Goal: Find specific page/section: Find specific page/section

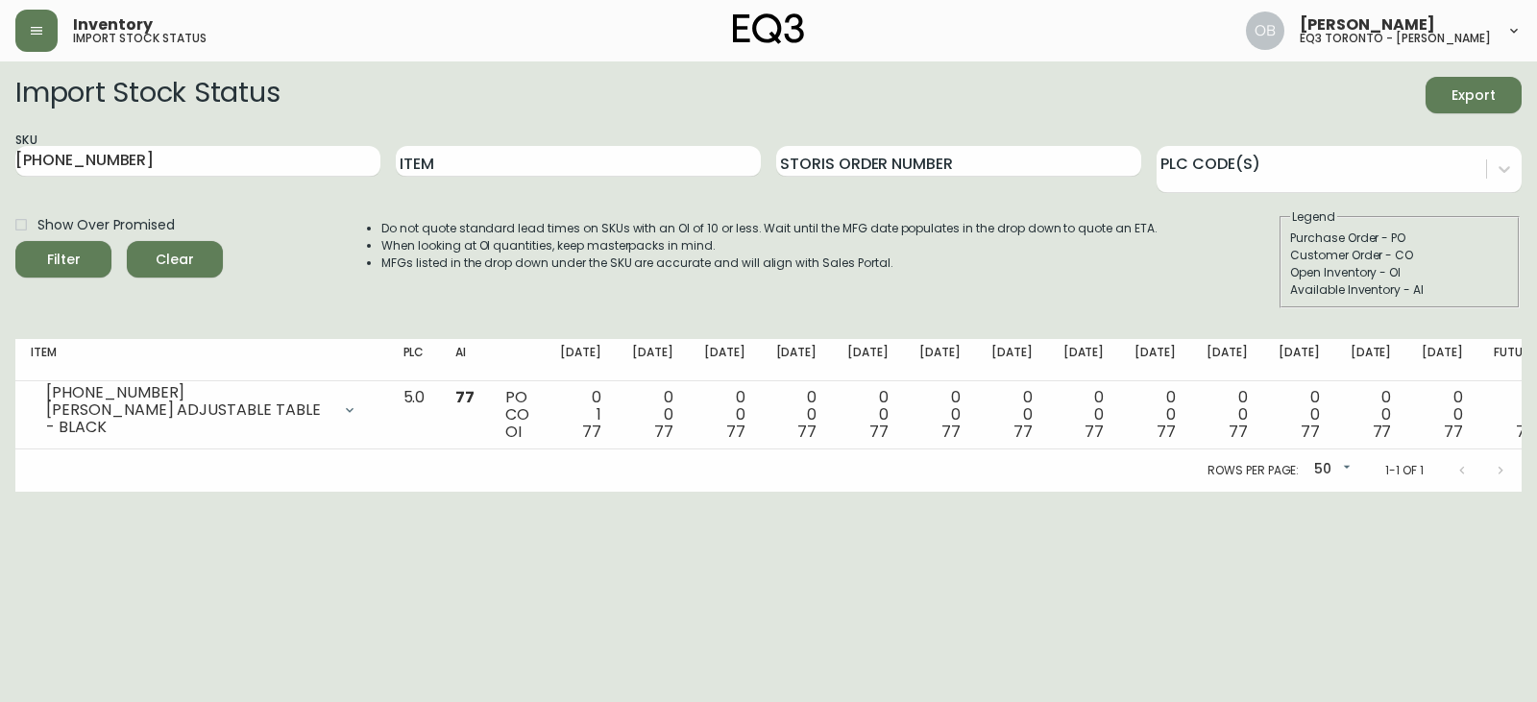
click at [0, 39] on header "Inventory import stock status [PERSON_NAME] eq3 toronto - [PERSON_NAME]" at bounding box center [768, 30] width 1537 height 61
click at [22, 34] on button "button" at bounding box center [36, 31] width 42 height 42
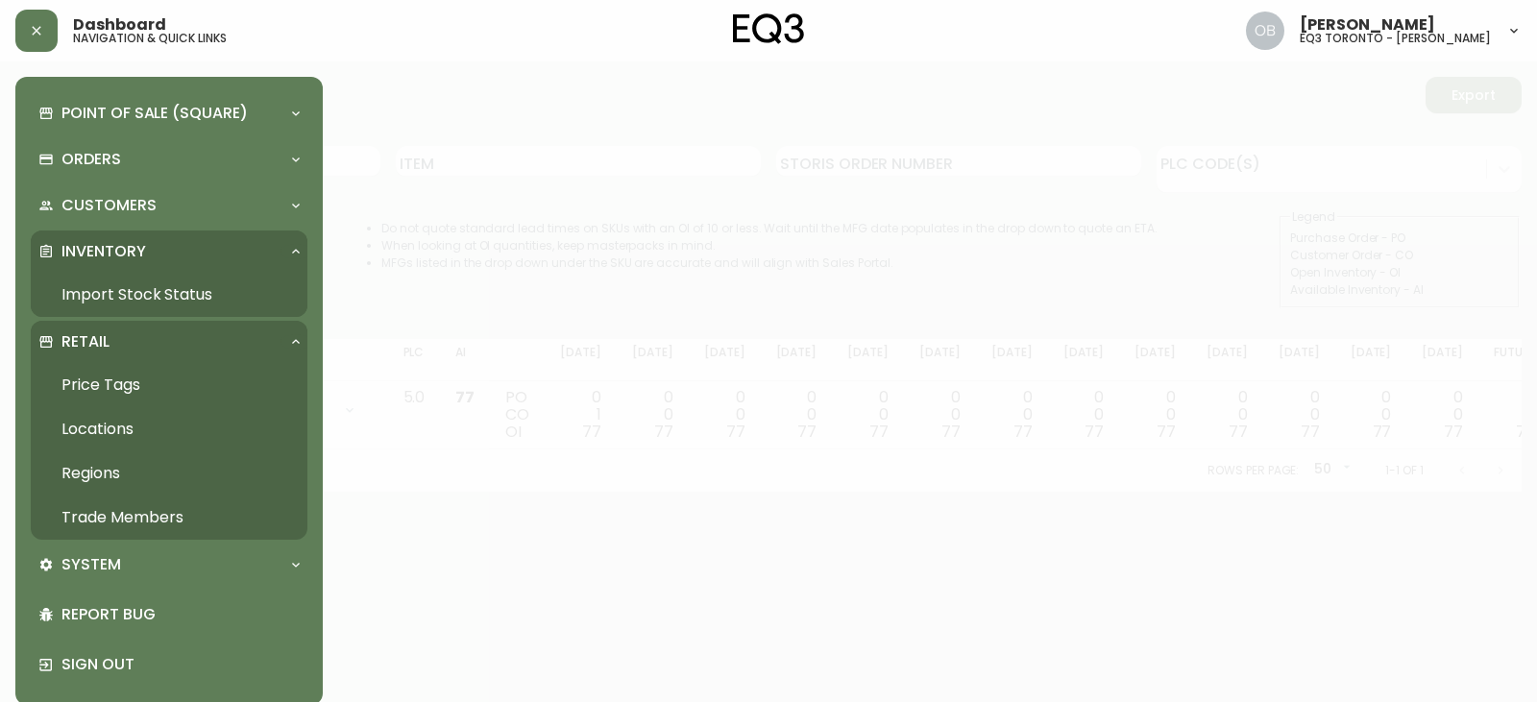
click at [159, 509] on link "Trade Members" at bounding box center [169, 518] width 277 height 44
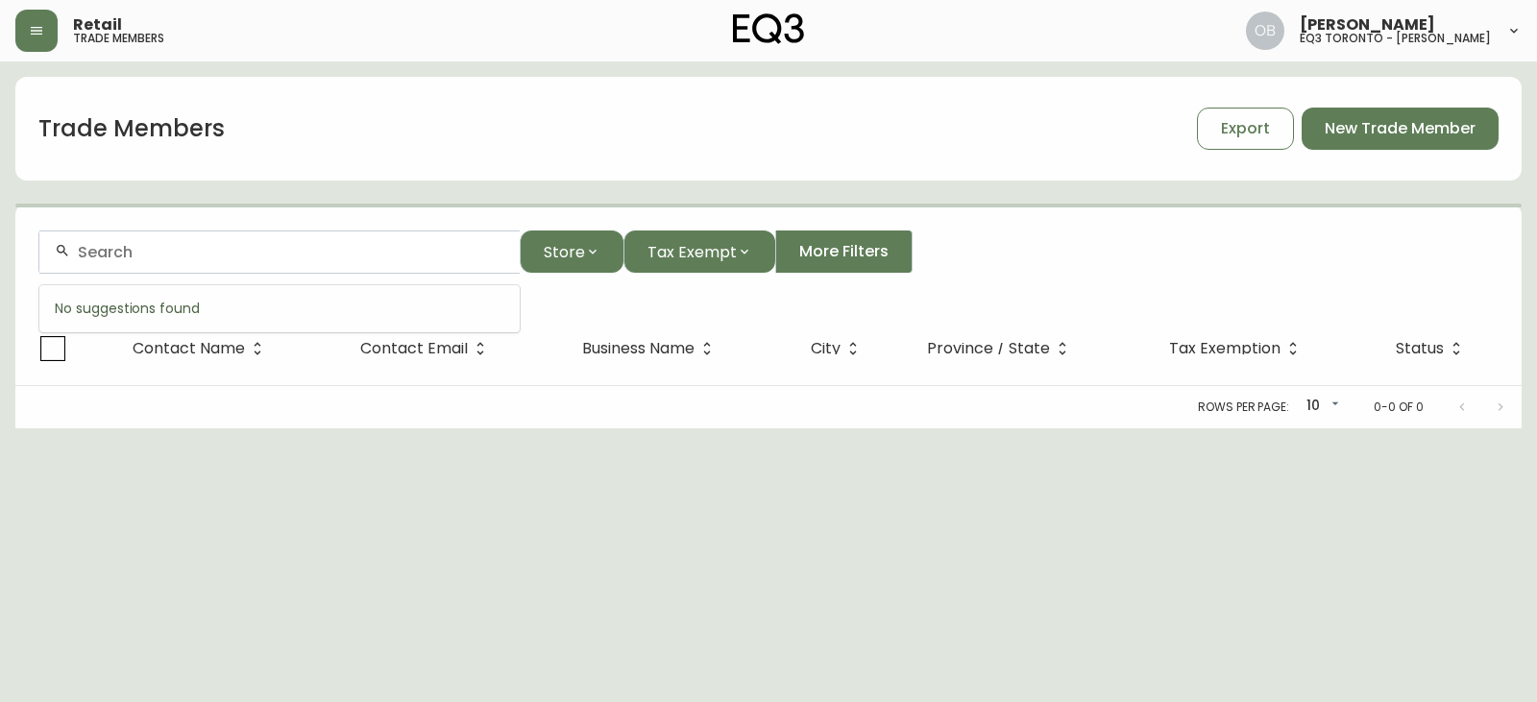
click at [296, 251] on input "text" at bounding box center [291, 252] width 427 height 18
paste input "[PERSON_NAME]"
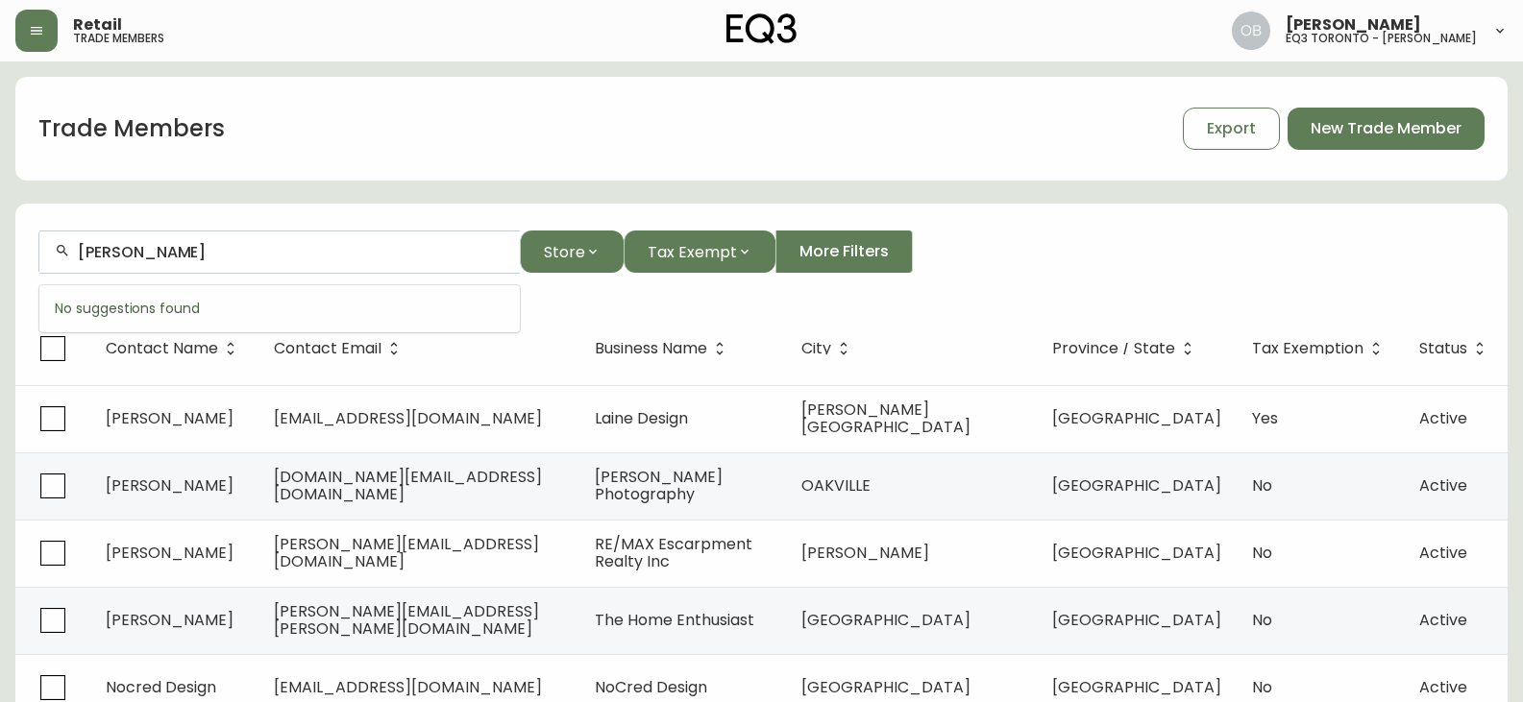
click at [92, 261] on div "[PERSON_NAME]" at bounding box center [279, 252] width 480 height 43
drag, startPoint x: 270, startPoint y: 238, endPoint x: 0, endPoint y: 289, distance: 274.8
click at [0, 289] on main "Trade Members Export New Trade Member [PERSON_NAME] Store Tax Exempt More Filte…" at bounding box center [761, 581] width 1523 height 1040
click at [135, 263] on div "[PERSON_NAME]" at bounding box center [279, 252] width 480 height 43
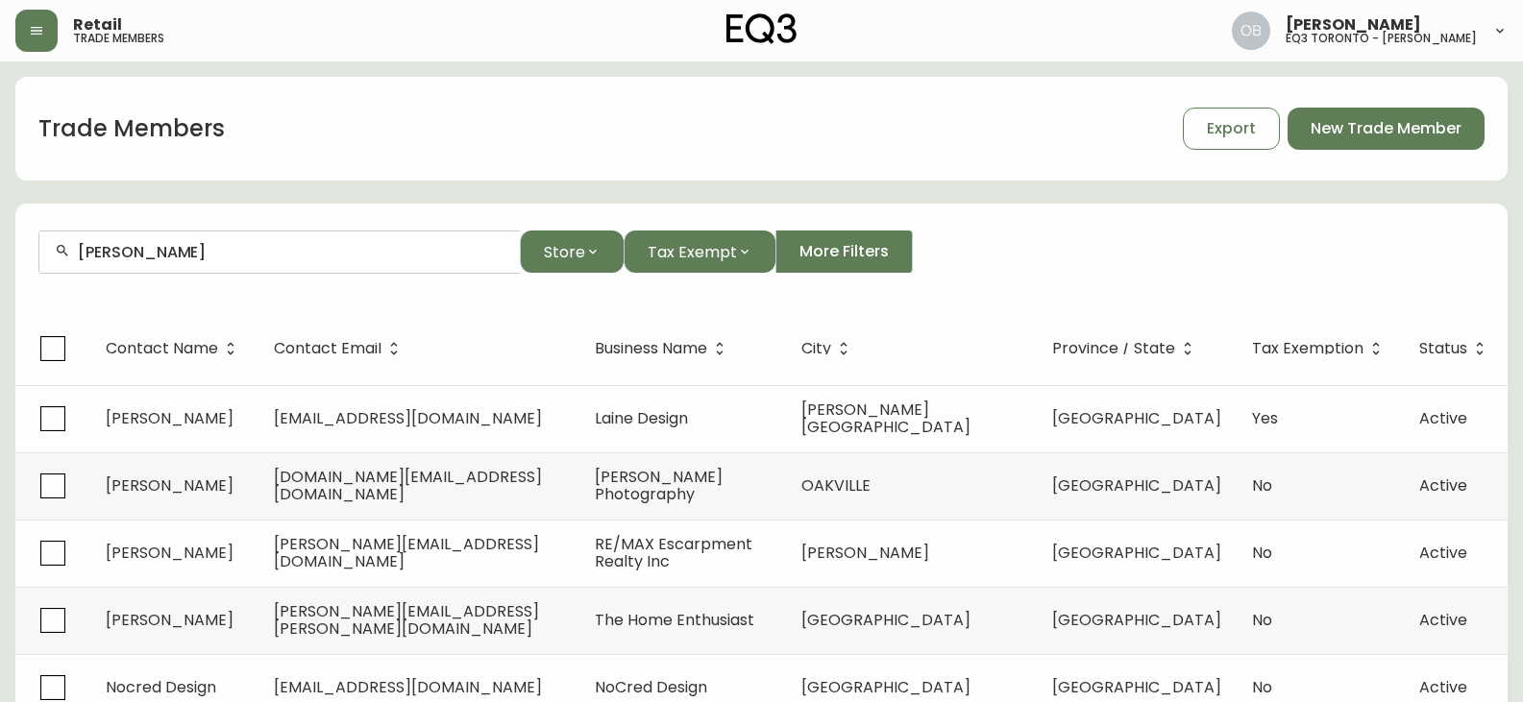
click at [135, 263] on div "[PERSON_NAME]" at bounding box center [279, 252] width 480 height 43
paste input "[EMAIL_ADDRESS][DOMAIN_NAME]"
click at [354, 249] on input "[EMAIL_ADDRESS][DOMAIN_NAME]" at bounding box center [291, 252] width 427 height 18
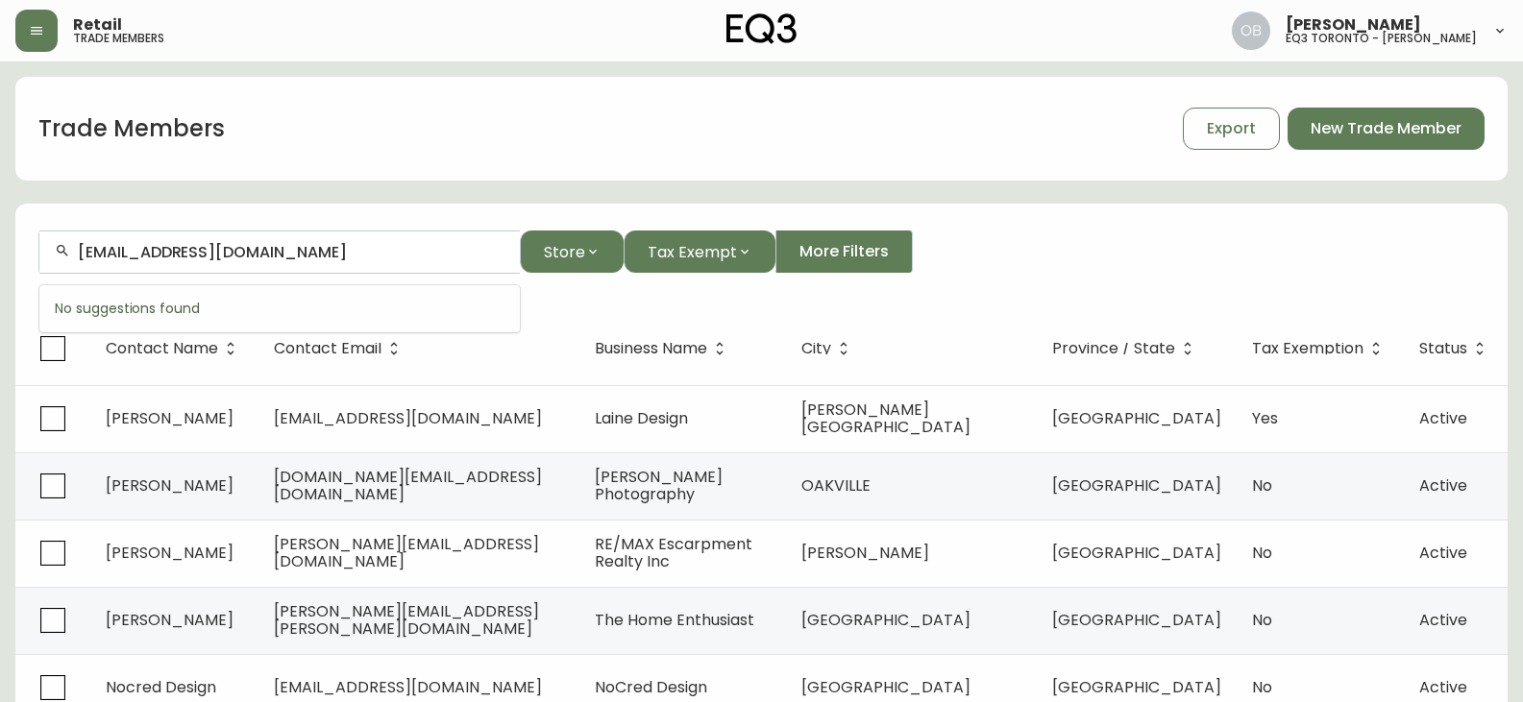
click at [354, 249] on input "[EMAIL_ADDRESS][DOMAIN_NAME]" at bounding box center [291, 252] width 427 height 18
paste input "[PHONE_NUMBER]"
click at [109, 247] on input "[PHONE_NUMBER]" at bounding box center [291, 252] width 427 height 18
click at [131, 247] on input "416315-2810" at bounding box center [291, 252] width 427 height 18
type input "4163152810"
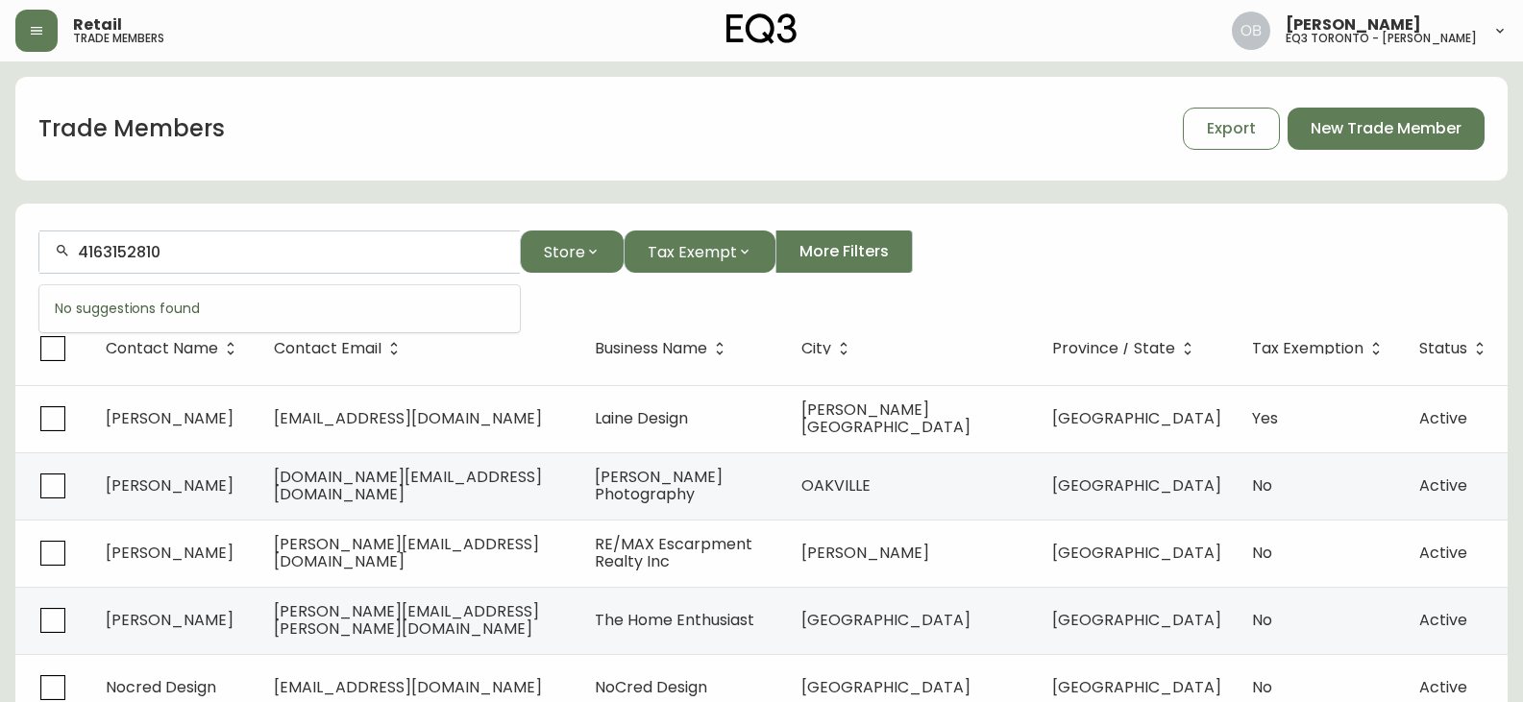
drag, startPoint x: 230, startPoint y: 247, endPoint x: 0, endPoint y: 248, distance: 229.7
click at [0, 248] on main "Trade Members Export New Trade Member 4163152810 Store Tax Exempt More Filters …" at bounding box center [761, 581] width 1523 height 1040
click at [201, 186] on div "Trade Members Export New Trade Member Store Tax Exempt More Filters Contact Nam…" at bounding box center [761, 589] width 1492 height 1024
drag, startPoint x: 324, startPoint y: 186, endPoint x: 341, endPoint y: 190, distance: 17.7
click at [324, 186] on div "Trade Members Export New Trade Member Store Tax Exempt More Filters Contact Nam…" at bounding box center [761, 589] width 1492 height 1024
